Goal: Complete application form

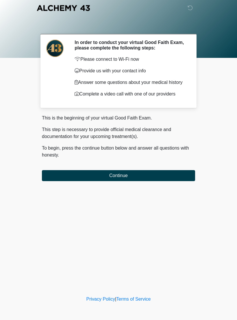
click at [67, 175] on button "Continue" at bounding box center [118, 175] width 153 height 11
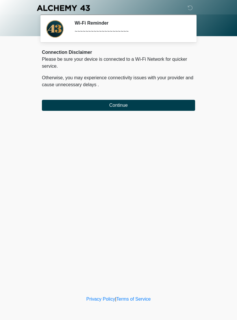
click at [65, 107] on button "Continue" at bounding box center [118, 105] width 153 height 11
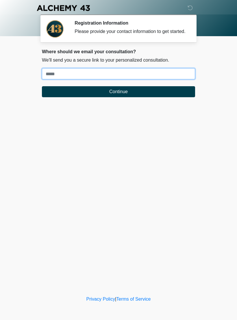
click at [56, 79] on input "Where should we email your treatment plan?" at bounding box center [118, 73] width 153 height 11
type input "**********"
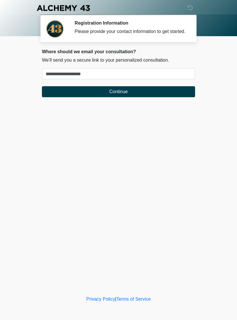
click at [147, 97] on button "Continue" at bounding box center [118, 91] width 153 height 11
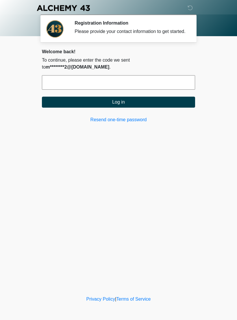
click at [154, 84] on input "text" at bounding box center [118, 82] width 153 height 14
type input "******"
click at [123, 101] on button "Log in" at bounding box center [118, 102] width 153 height 11
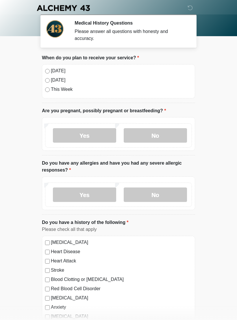
click at [52, 69] on label "[DATE]" at bounding box center [121, 70] width 141 height 7
click at [152, 134] on label "No" at bounding box center [155, 135] width 63 height 14
click at [168, 194] on label "No" at bounding box center [155, 194] width 63 height 14
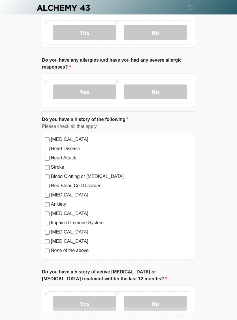
scroll to position [106, 0]
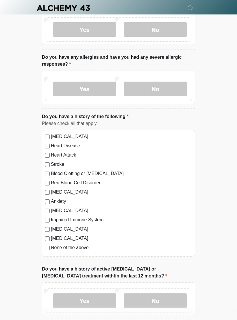
click at [49, 189] on div "[MEDICAL_DATA]" at bounding box center [118, 192] width 147 height 7
click at [48, 189] on div "[MEDICAL_DATA]" at bounding box center [118, 192] width 147 height 7
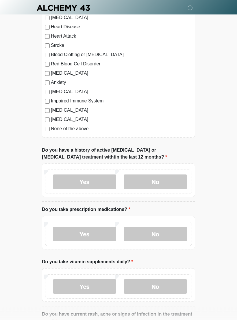
scroll to position [240, 0]
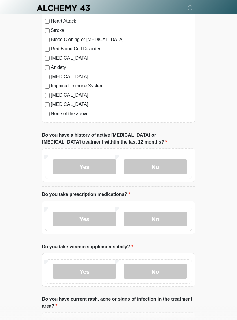
click at [172, 164] on label "No" at bounding box center [155, 166] width 63 height 14
click at [93, 216] on label "Yes" at bounding box center [84, 219] width 63 height 14
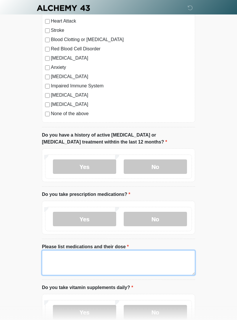
click at [121, 261] on textarea "Please list medications and their dose" at bounding box center [118, 262] width 153 height 25
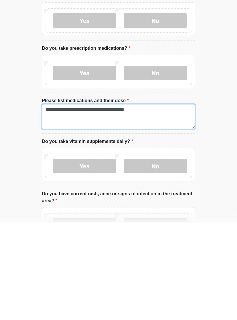
type textarea "**********"
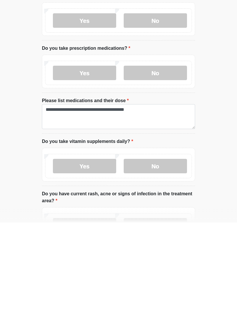
click at [169, 256] on label "No" at bounding box center [155, 263] width 63 height 14
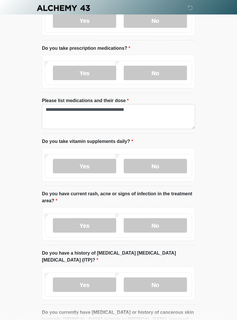
click at [169, 228] on label "No" at bounding box center [155, 225] width 63 height 14
click at [173, 278] on label "No" at bounding box center [155, 284] width 63 height 14
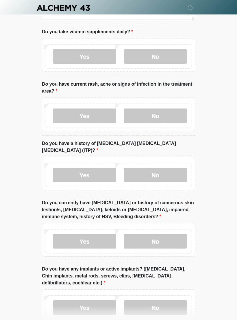
scroll to position [552, 0]
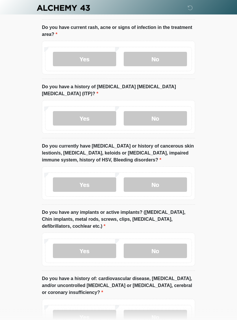
click at [163, 180] on label "No" at bounding box center [155, 185] width 63 height 14
click at [165, 244] on label "No" at bounding box center [155, 251] width 63 height 14
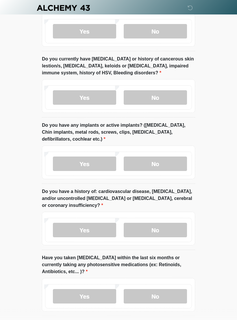
click at [164, 223] on label "No" at bounding box center [155, 230] width 63 height 14
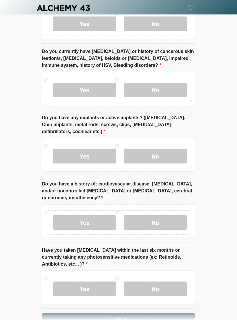
scroll to position [664, 0]
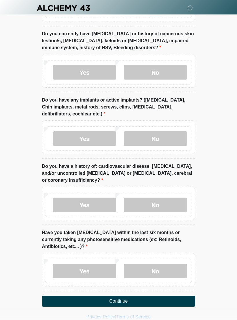
click at [96, 264] on label "Yes" at bounding box center [84, 271] width 63 height 14
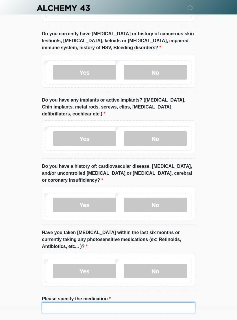
click at [108, 302] on input "Please specify the medication" at bounding box center [118, 307] width 153 height 11
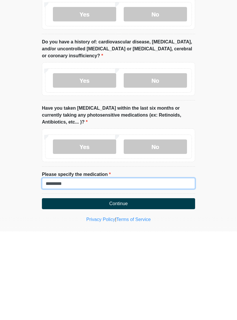
type input "*********"
click at [140, 287] on button "Continue" at bounding box center [118, 292] width 153 height 11
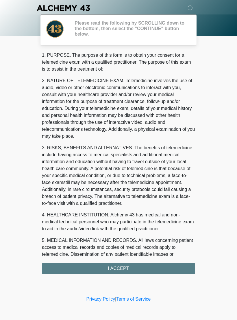
scroll to position [0, 0]
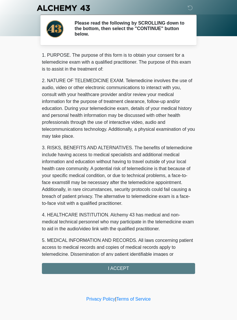
click at [141, 267] on div "1. PURPOSE. The purpose of this form is to obtain your consent for a telemedici…" at bounding box center [118, 163] width 153 height 222
click at [122, 270] on div "1. PURPOSE. The purpose of this form is to obtain your consent for a telemedici…" at bounding box center [118, 163] width 153 height 222
click at [125, 268] on div "1. PURPOSE. The purpose of this form is to obtain your consent for a telemedici…" at bounding box center [118, 163] width 153 height 222
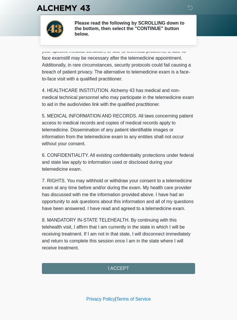
scroll to position [131, 0]
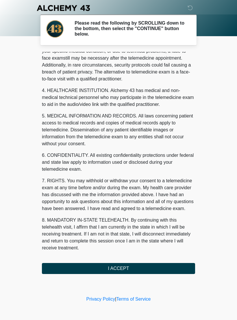
click at [125, 264] on button "I ACCEPT" at bounding box center [118, 268] width 153 height 11
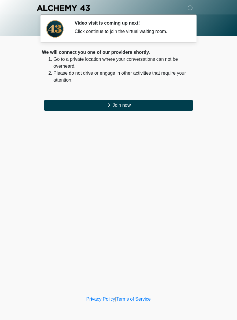
click at [124, 107] on button "Join now" at bounding box center [118, 105] width 149 height 11
click at [140, 102] on button "Join now" at bounding box center [118, 105] width 149 height 11
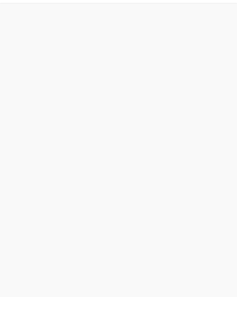
scroll to position [2, 0]
